Goal: Transaction & Acquisition: Purchase product/service

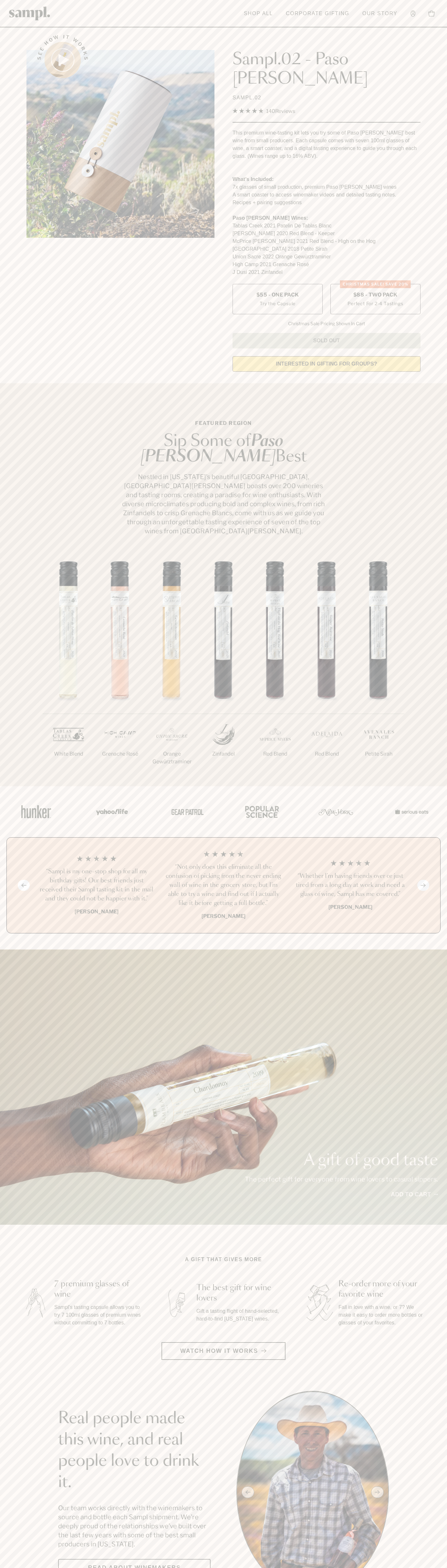
click at [375, 291] on span "$88 - Two Pack" at bounding box center [375, 294] width 45 height 7
click at [189, 19] on header "Toggle navigation menu Shop All Corporate Gifting Our Story Account Story Shop …" at bounding box center [223, 13] width 447 height 27
click at [91, 1567] on html "Skip to main content Toggle navigation menu Shop All Corporate Gifting Our Stor…" at bounding box center [223, 1581] width 447 height 3163
click at [375, 291] on span "$88 - Two Pack" at bounding box center [375, 294] width 45 height 7
